Goal: Task Accomplishment & Management: Manage account settings

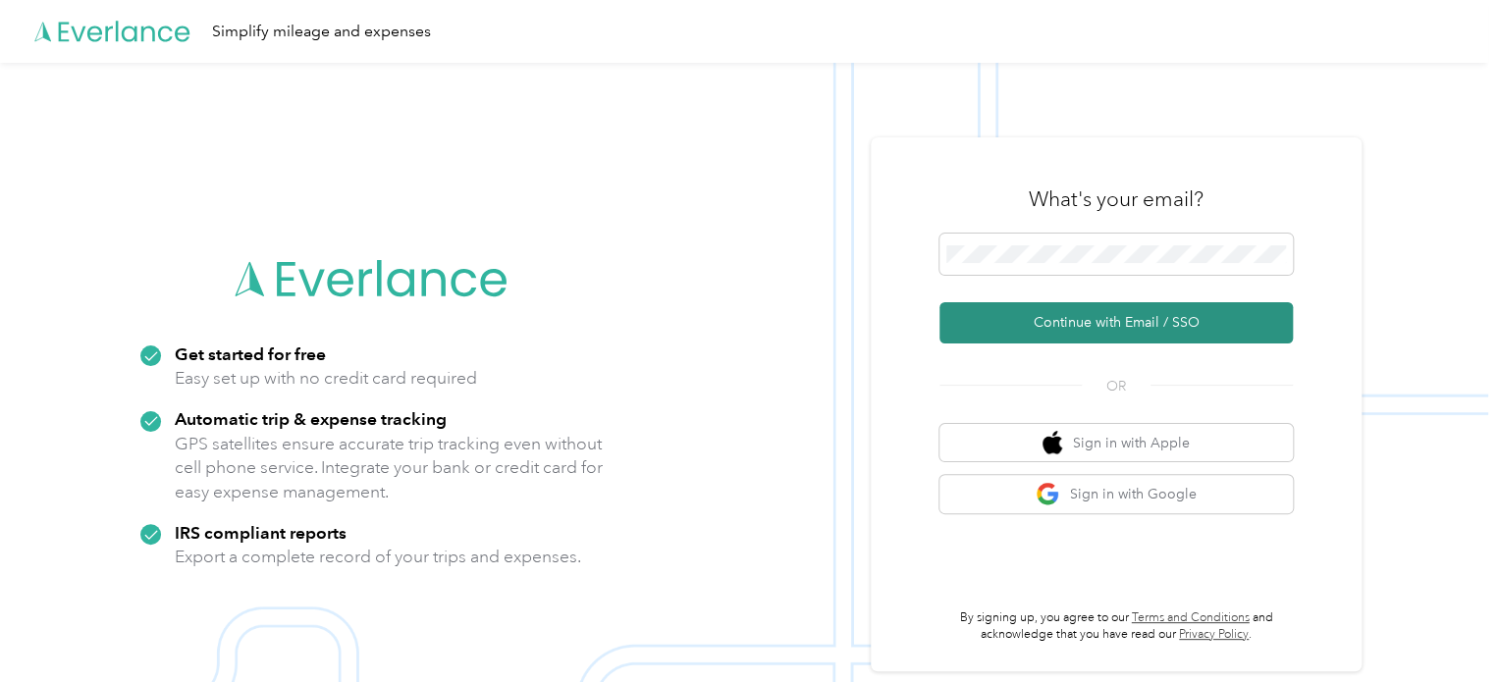
click at [1170, 310] on button "Continue with Email / SSO" at bounding box center [1116, 322] width 353 height 41
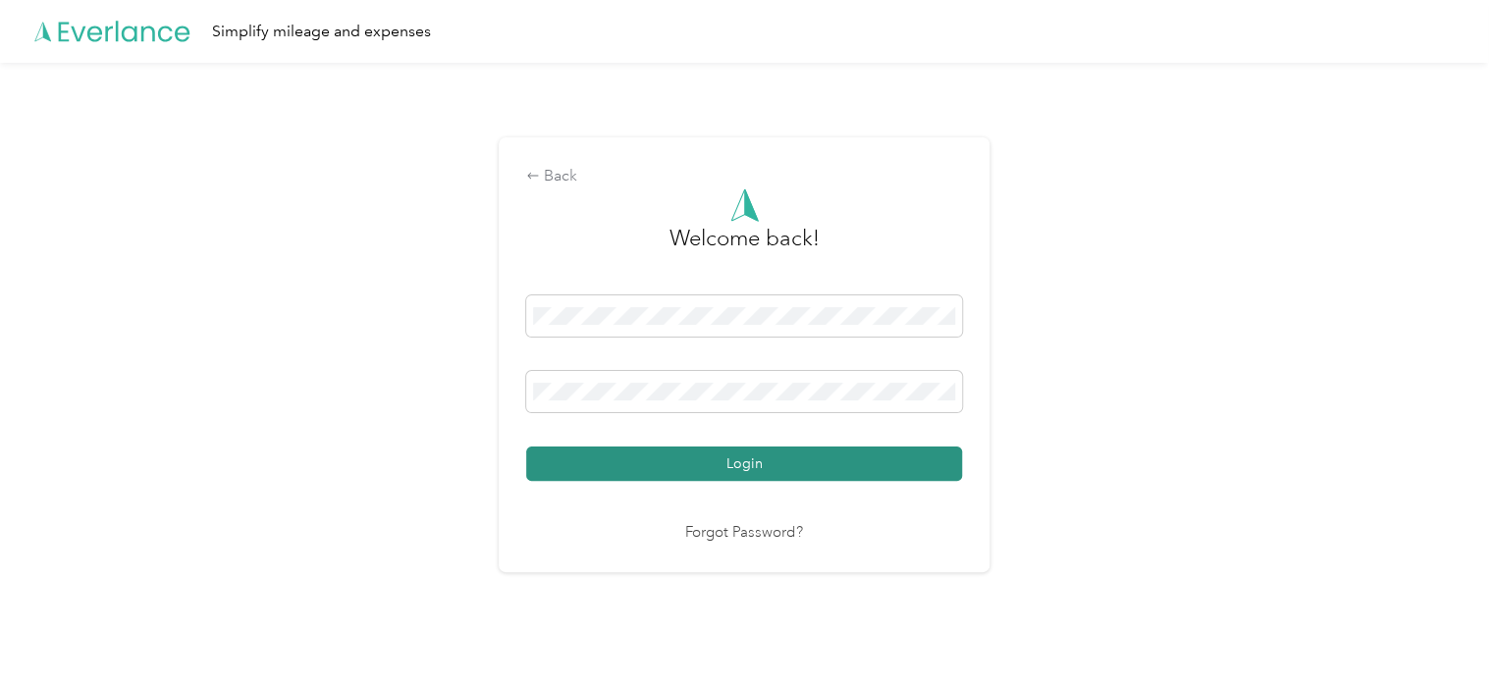
click at [879, 448] on button "Login" at bounding box center [744, 464] width 436 height 34
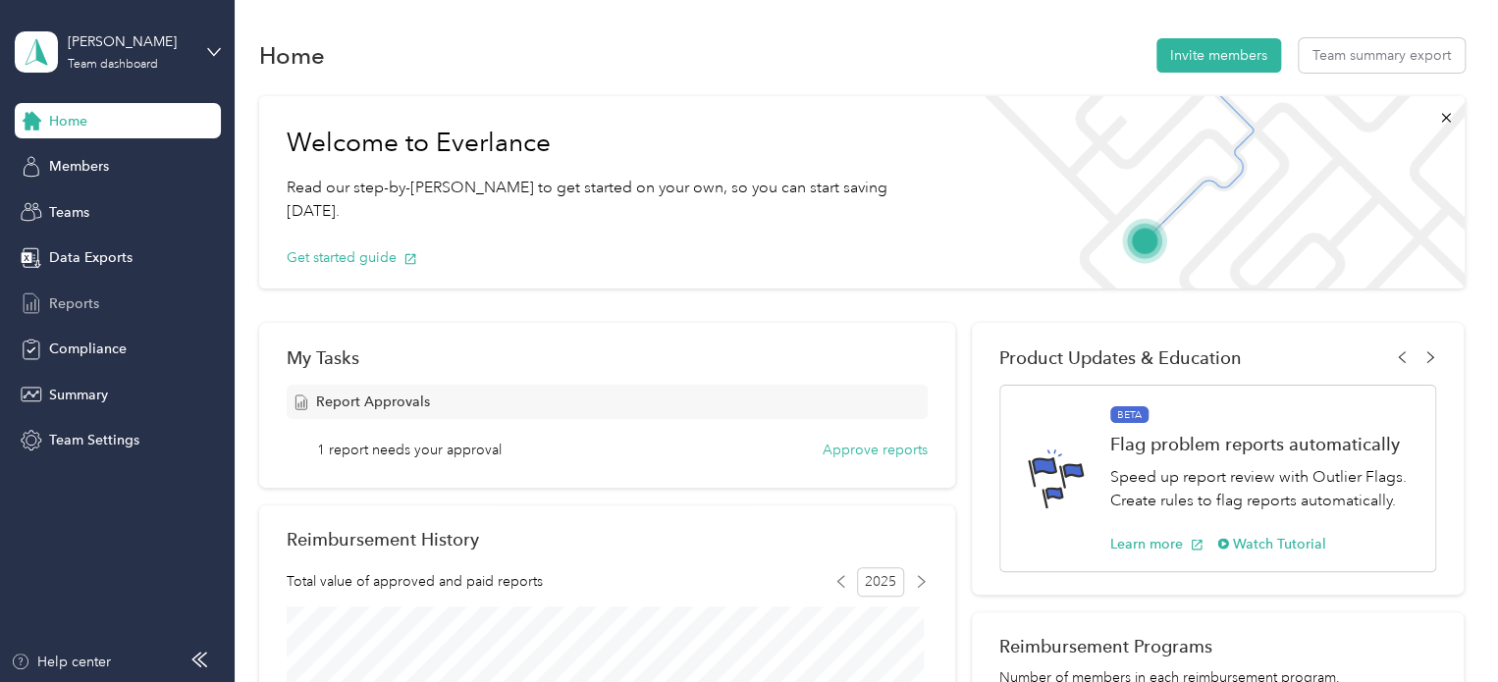
drag, startPoint x: 98, startPoint y: 293, endPoint x: 80, endPoint y: 297, distance: 19.1
click at [80, 297] on span "Reports" at bounding box center [74, 304] width 50 height 21
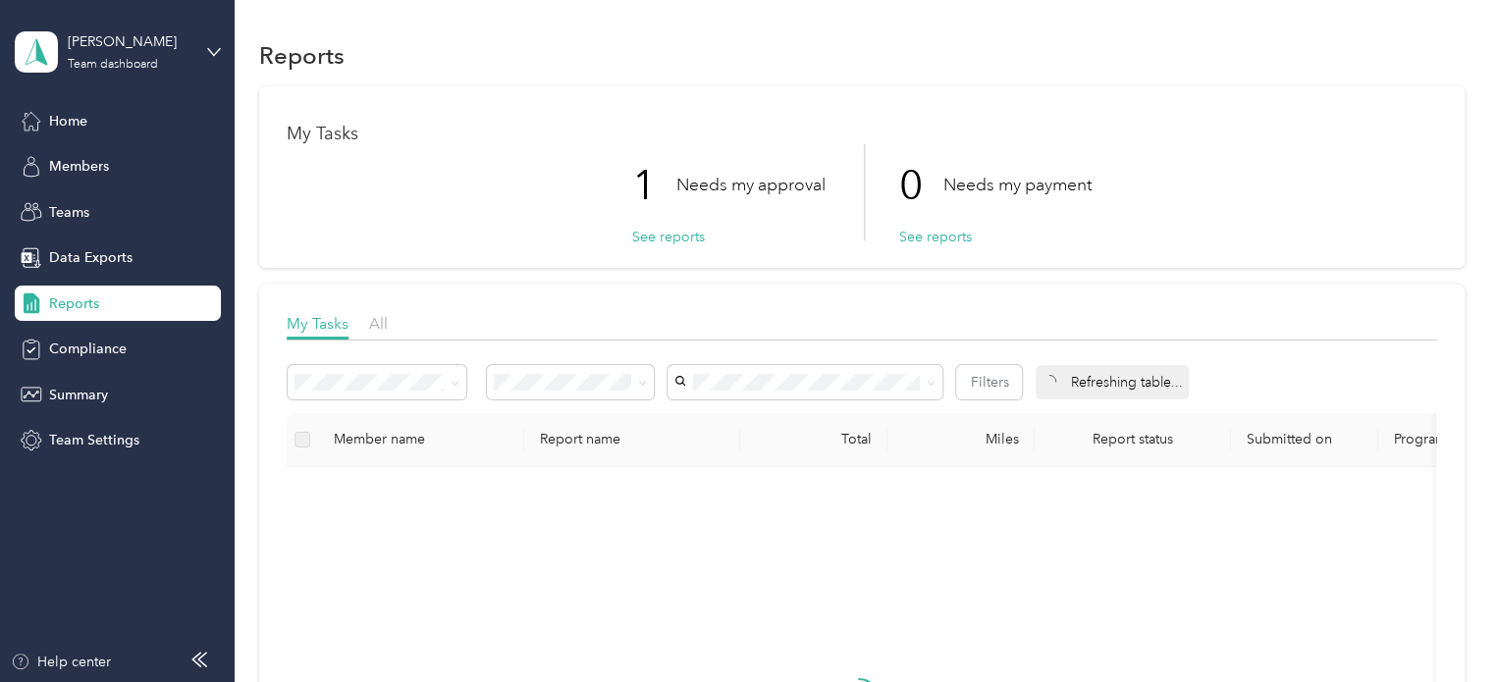
click at [652, 248] on div "My Tasks 1 Needs my approval See reports 0 Needs my payment See reports" at bounding box center [862, 177] width 1206 height 182
click at [649, 241] on button "See reports" at bounding box center [668, 237] width 73 height 21
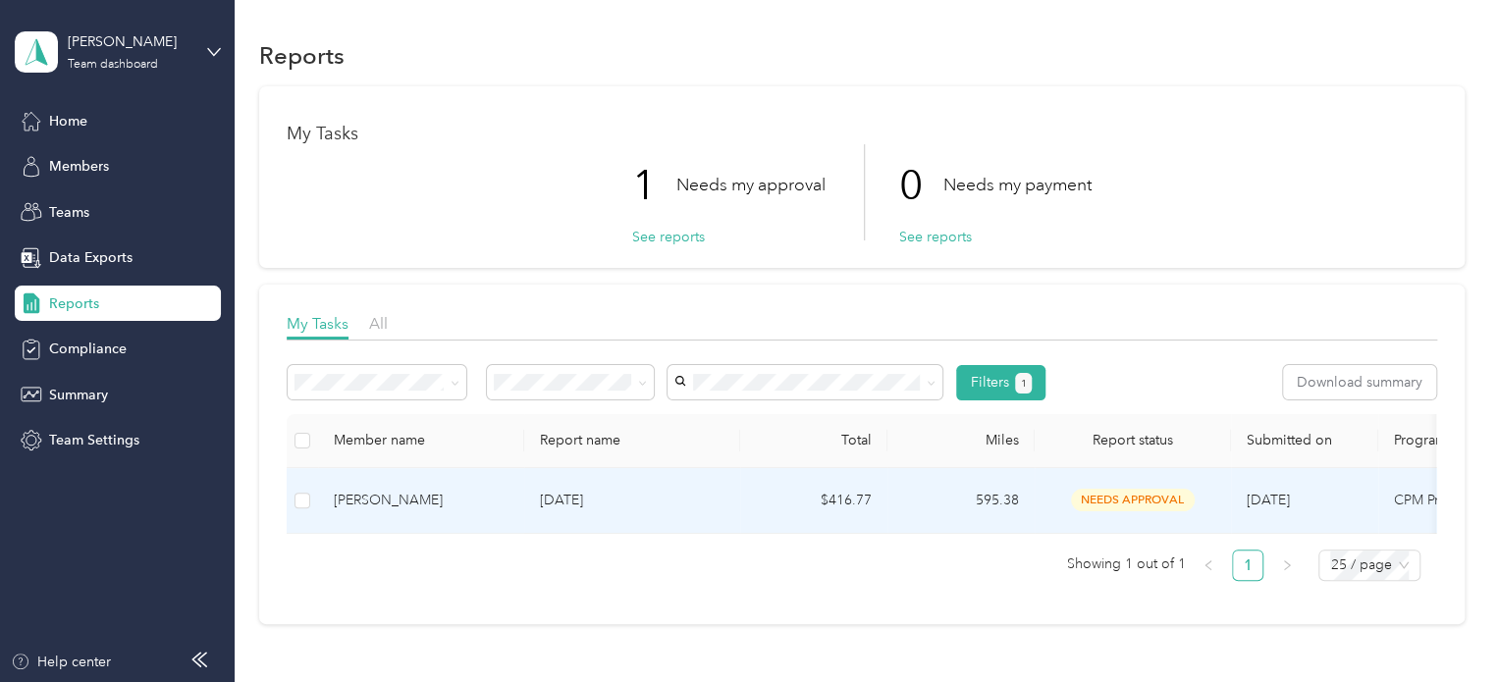
click at [409, 502] on div "[PERSON_NAME]" at bounding box center [421, 501] width 175 height 22
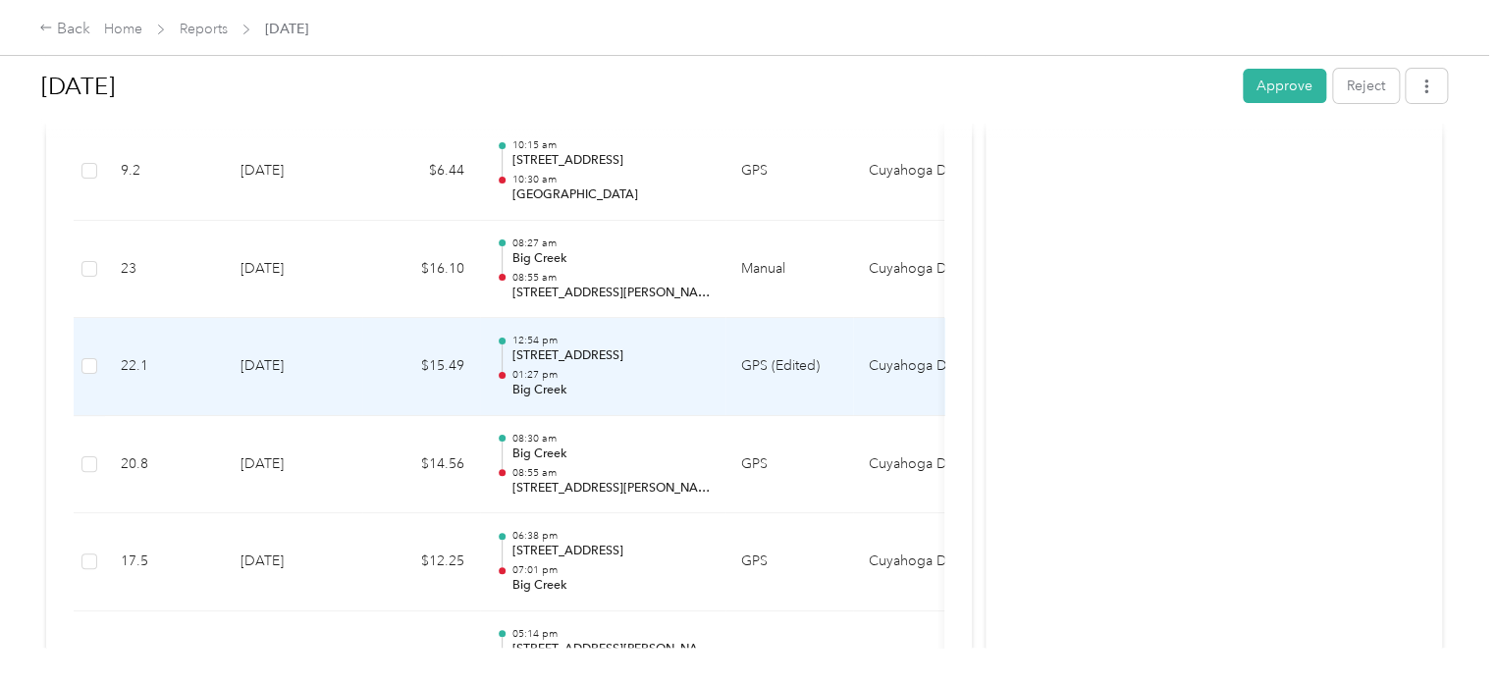
scroll to position [4005, 0]
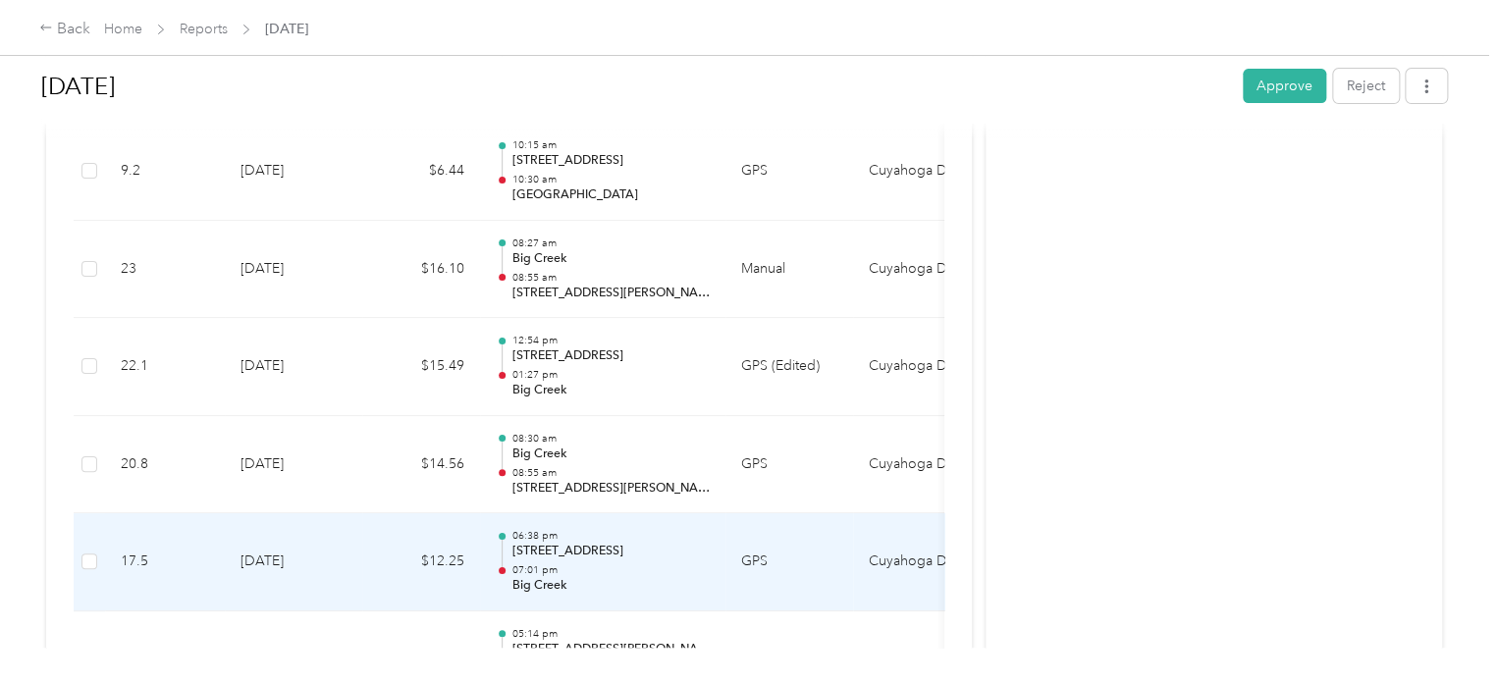
click at [570, 532] on p "06:38 pm" at bounding box center [611, 536] width 198 height 14
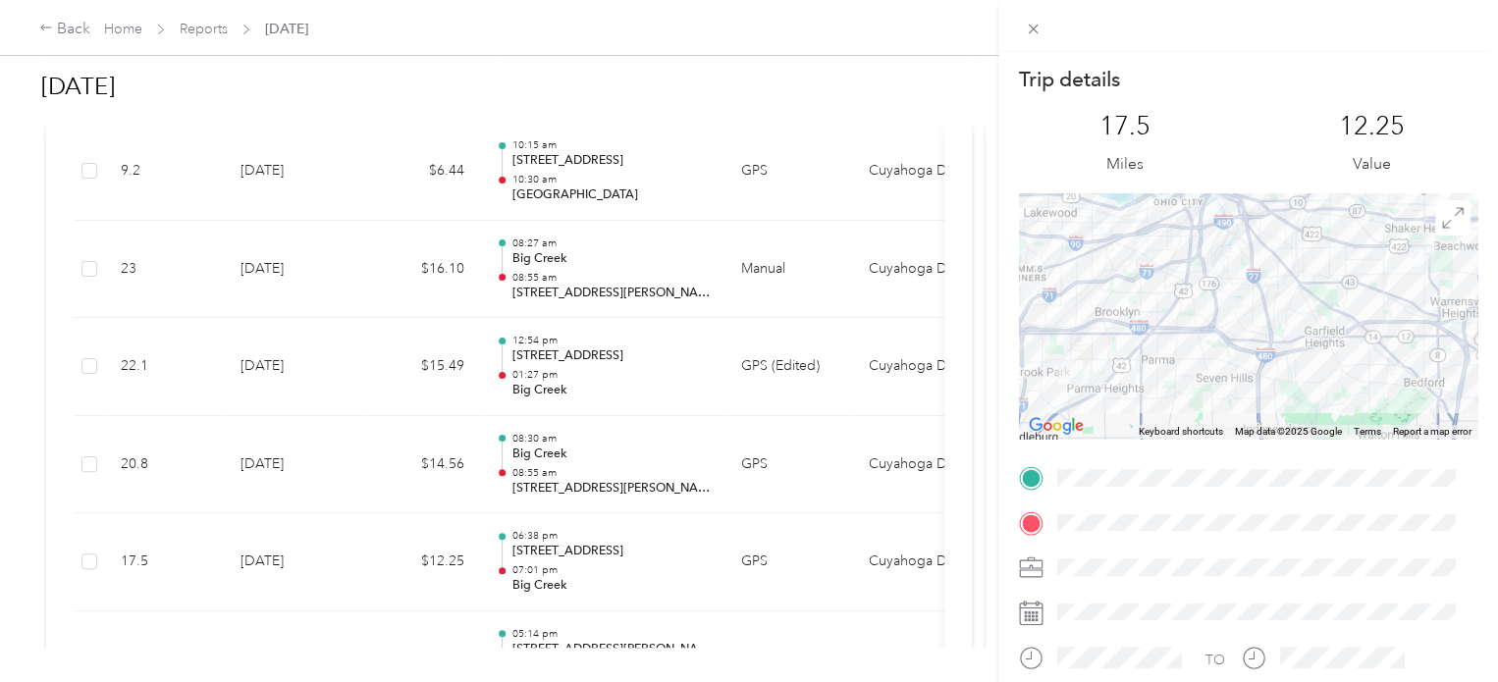
click at [550, 350] on div "Trip details This trip cannot be edited because it is either under review, appr…" at bounding box center [749, 341] width 1498 height 682
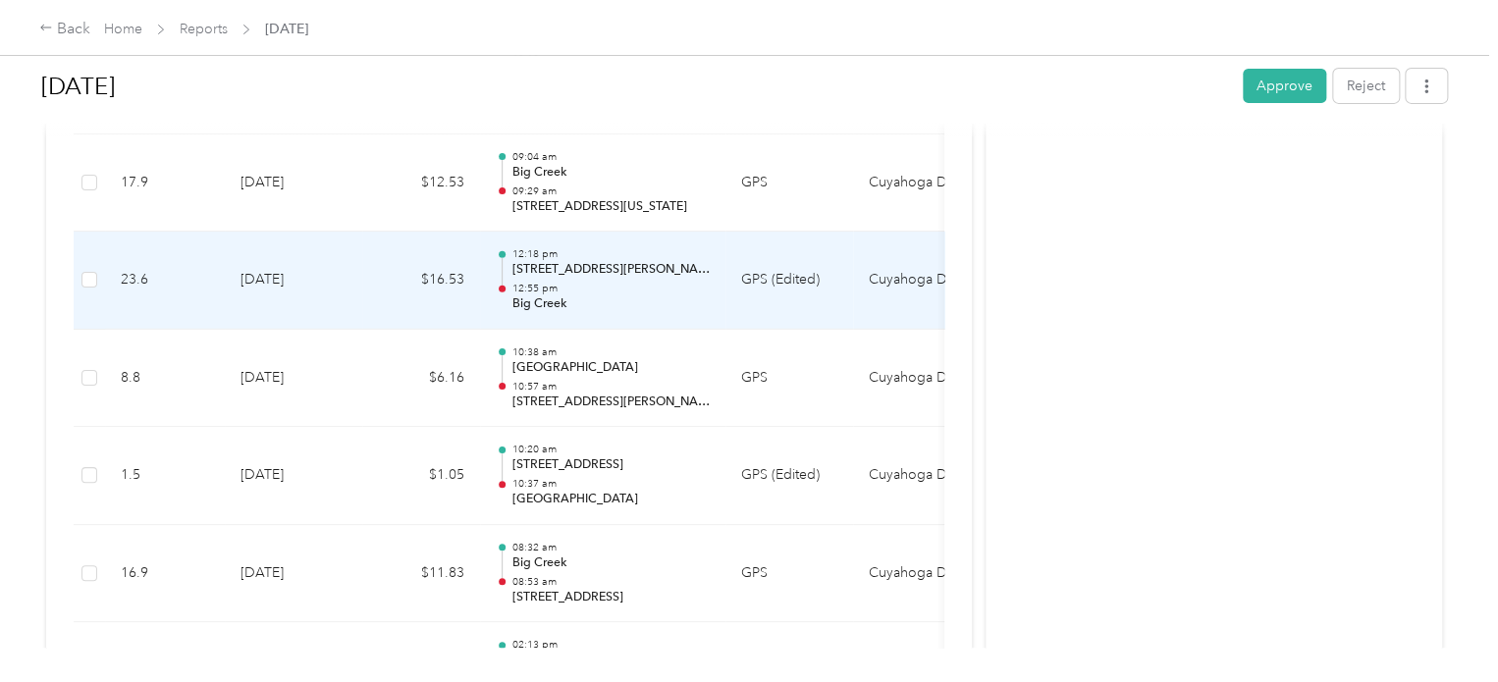
scroll to position [3308, 0]
click at [715, 314] on td "12:18 pm [STREET_ADDRESS][PERSON_NAME] 12:55 pm [GEOGRAPHIC_DATA]" at bounding box center [602, 283] width 245 height 98
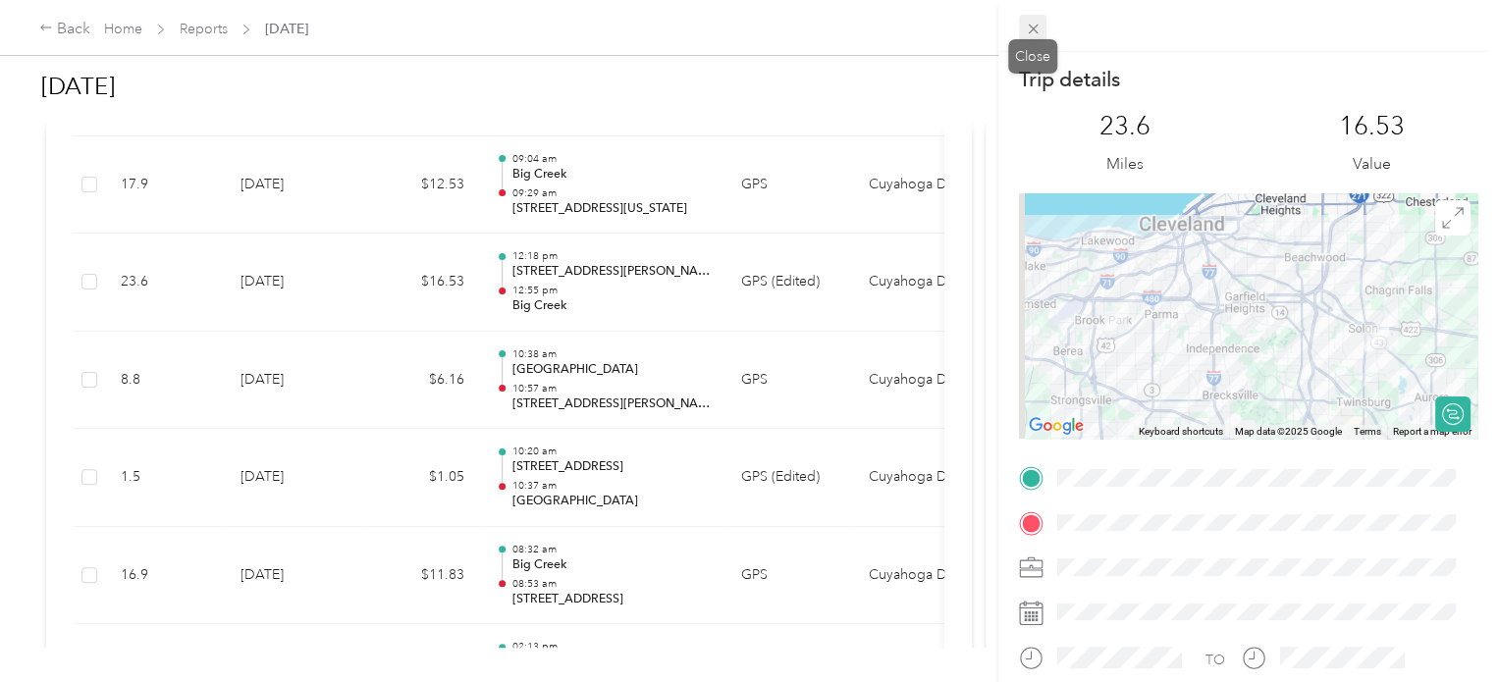
drag, startPoint x: 1029, startPoint y: 31, endPoint x: 1038, endPoint y: 27, distance: 10.1
click at [1032, 27] on icon at bounding box center [1033, 29] width 17 height 17
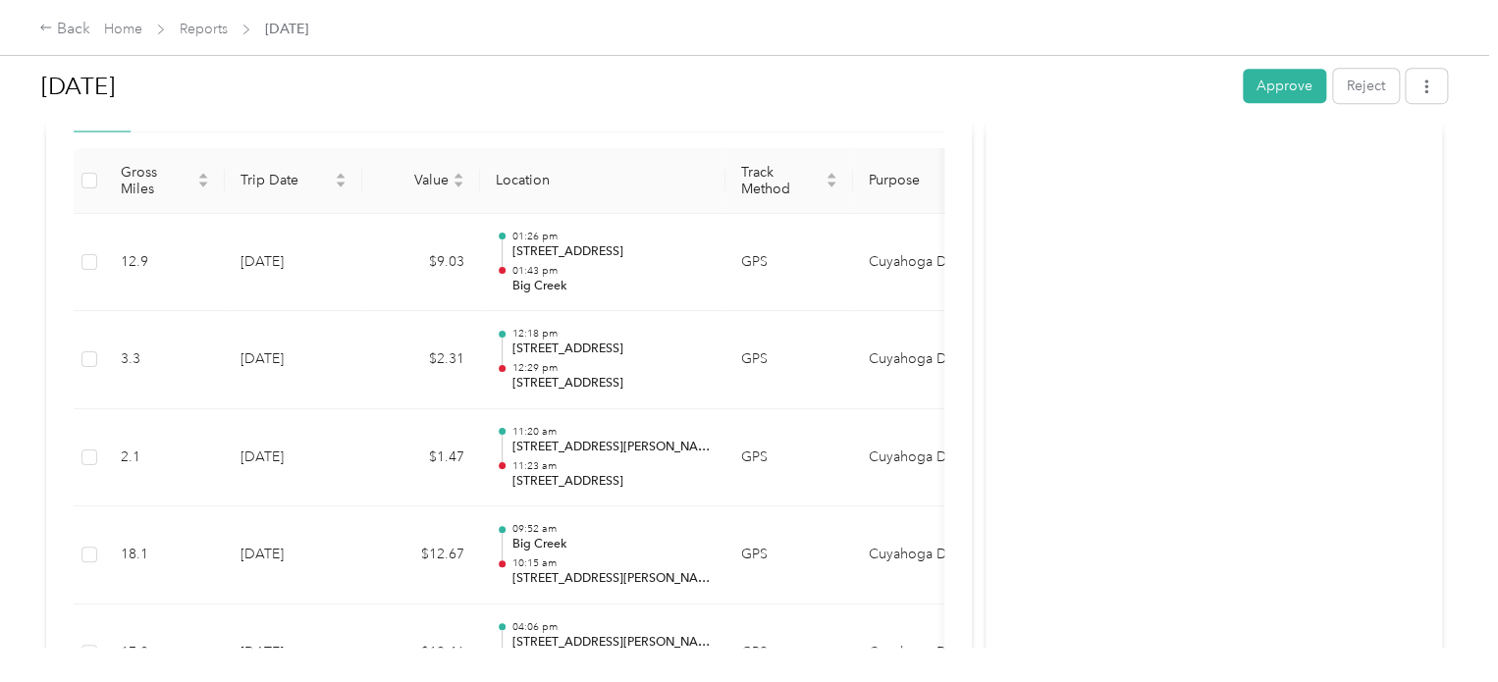
scroll to position [0, 0]
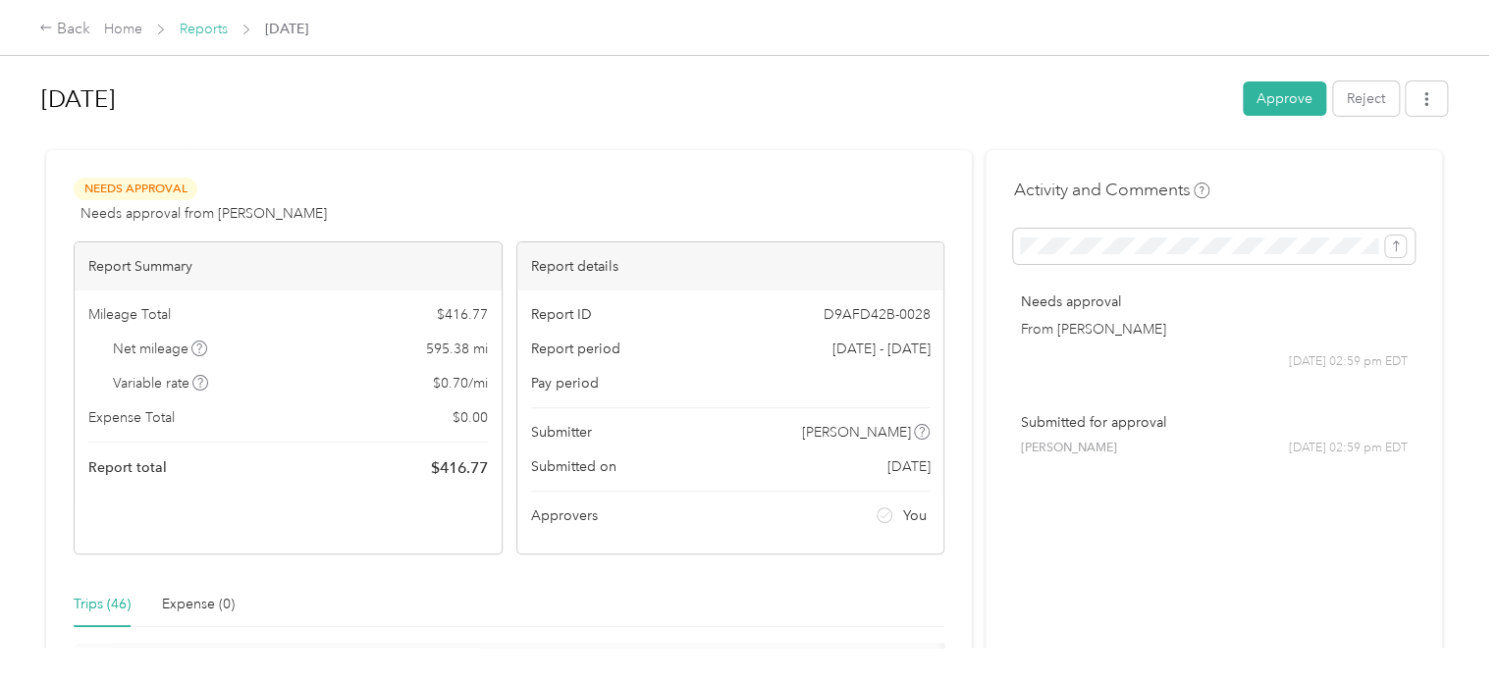
click at [180, 34] on link "Reports" at bounding box center [204, 29] width 48 height 17
